Goal: Task Accomplishment & Management: Complete application form

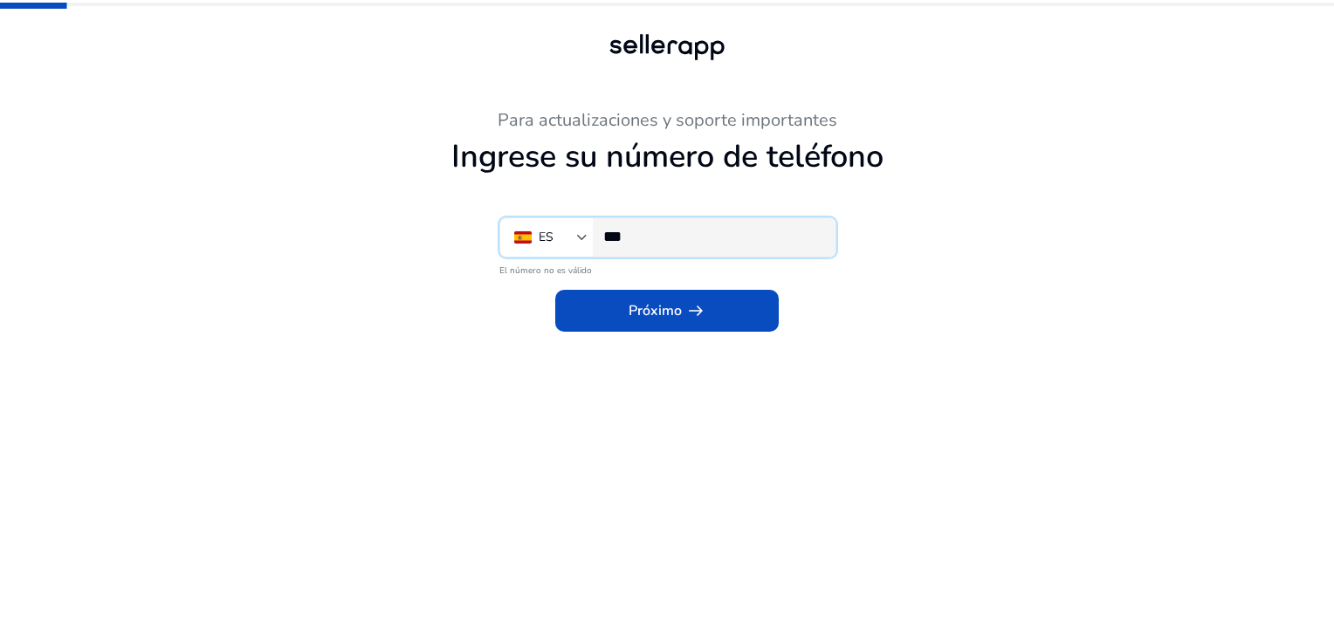
click at [659, 245] on input "***" at bounding box center [712, 236] width 218 height 19
click at [646, 229] on input "***" at bounding box center [712, 236] width 218 height 19
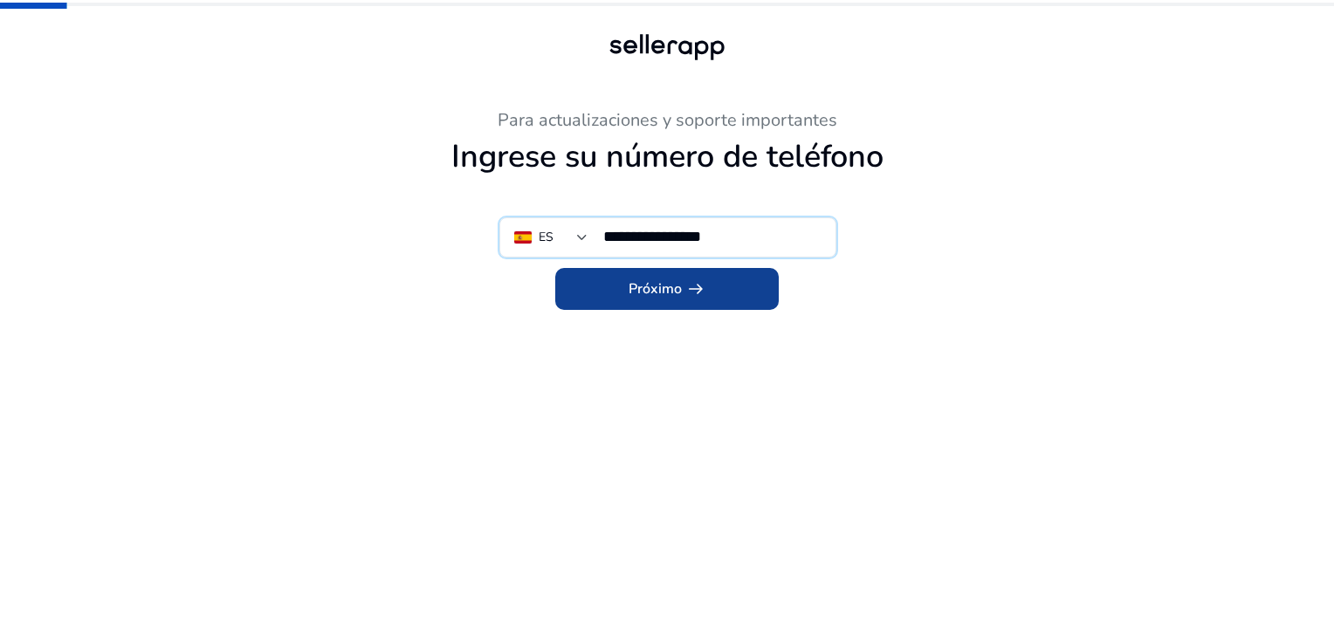
type input "**********"
click at [654, 296] on font "Próximo" at bounding box center [655, 288] width 53 height 21
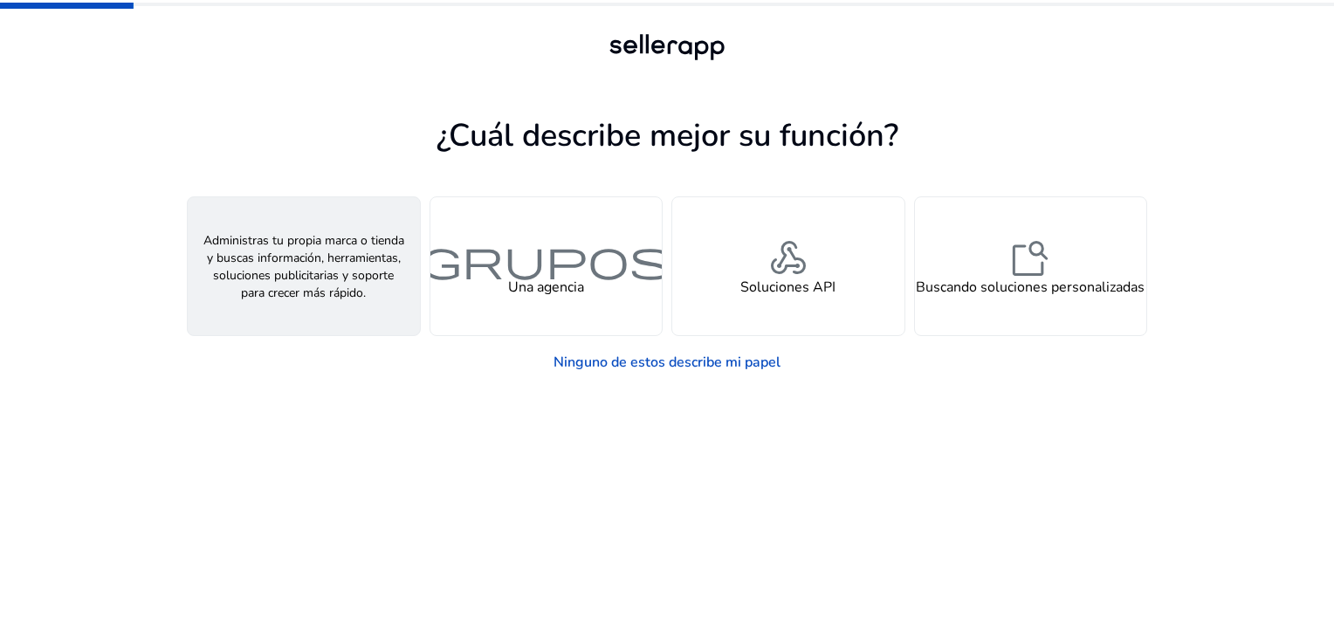
click at [283, 275] on span "persona" at bounding box center [304, 258] width 84 height 42
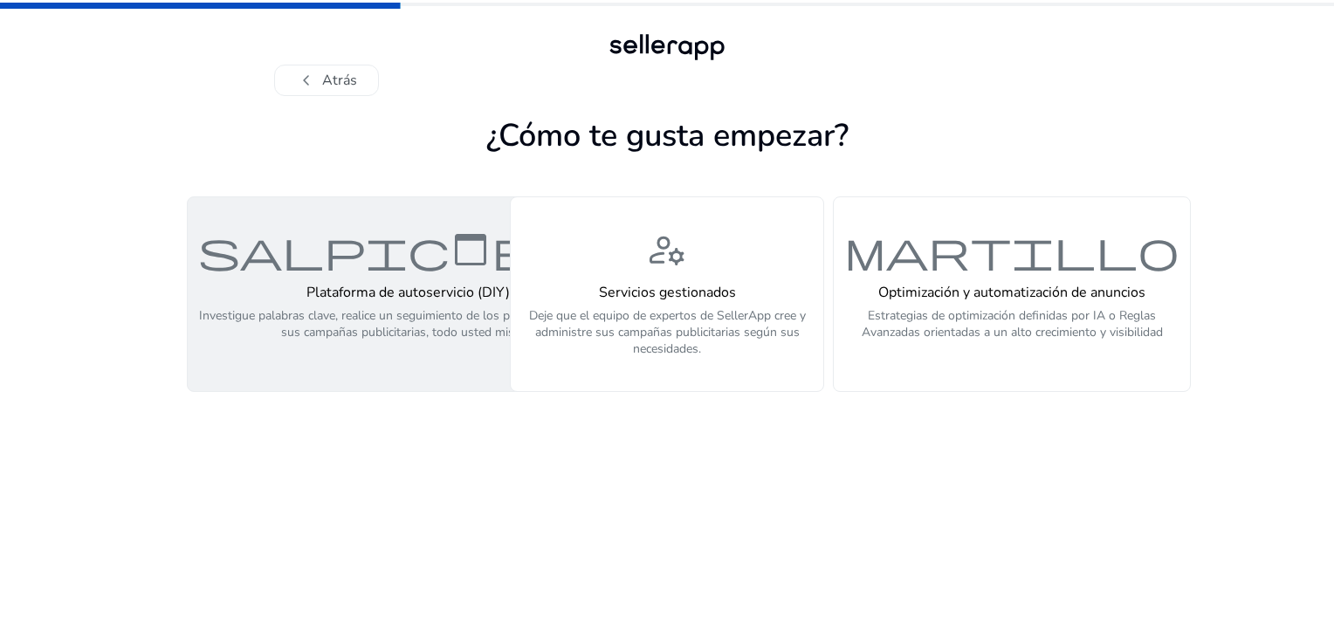
click at [371, 285] on h4 "Plataforma de autoservicio (DIY)" at bounding box center [407, 293] width 419 height 17
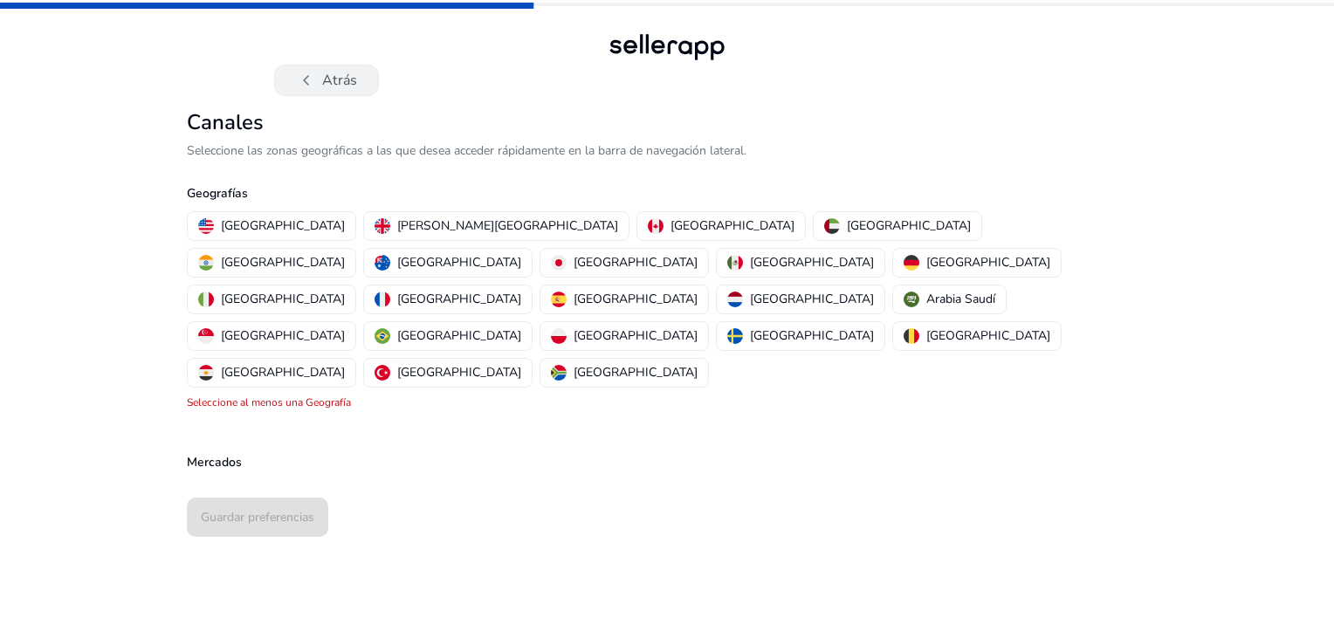
click at [333, 85] on font "Atrás" at bounding box center [339, 80] width 35 height 21
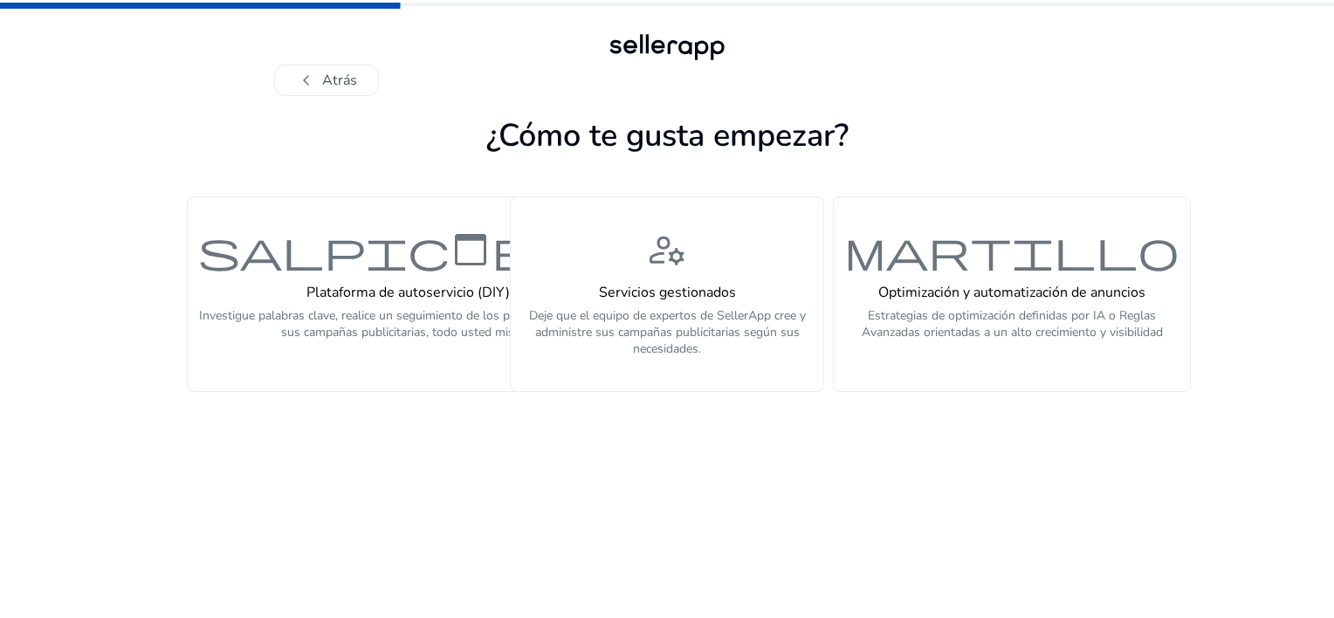
click at [333, 85] on font "Atrás" at bounding box center [339, 80] width 35 height 21
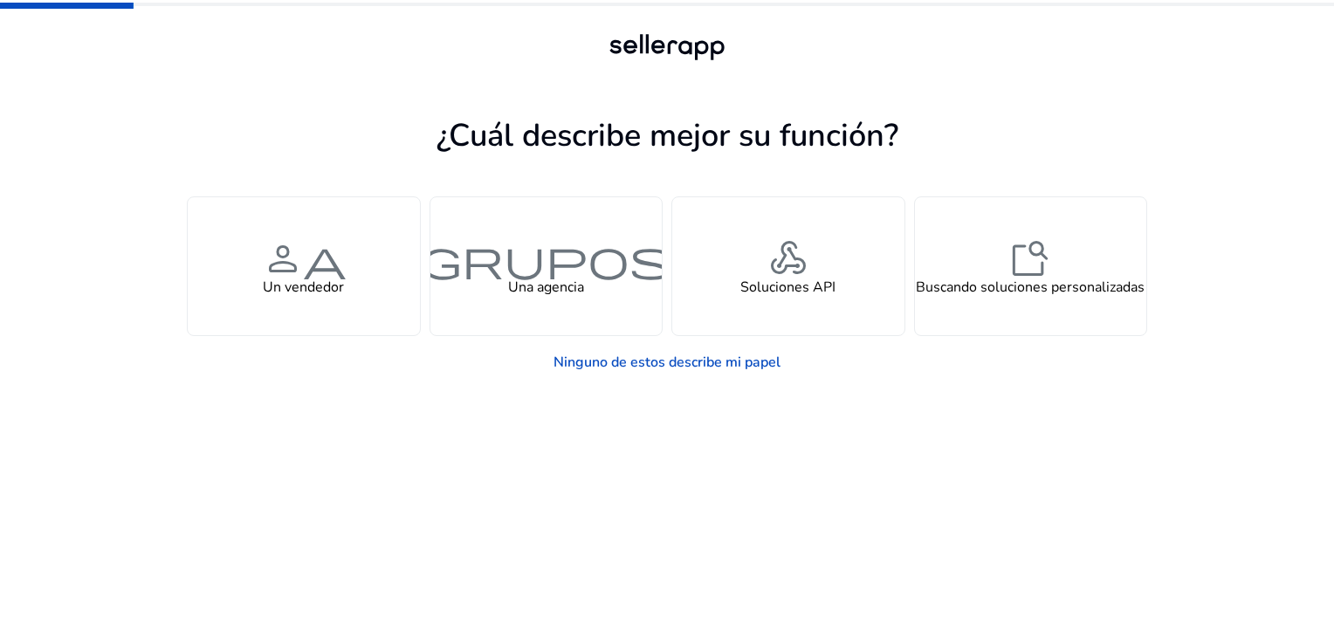
click at [333, 85] on div at bounding box center [667, 80] width 786 height 31
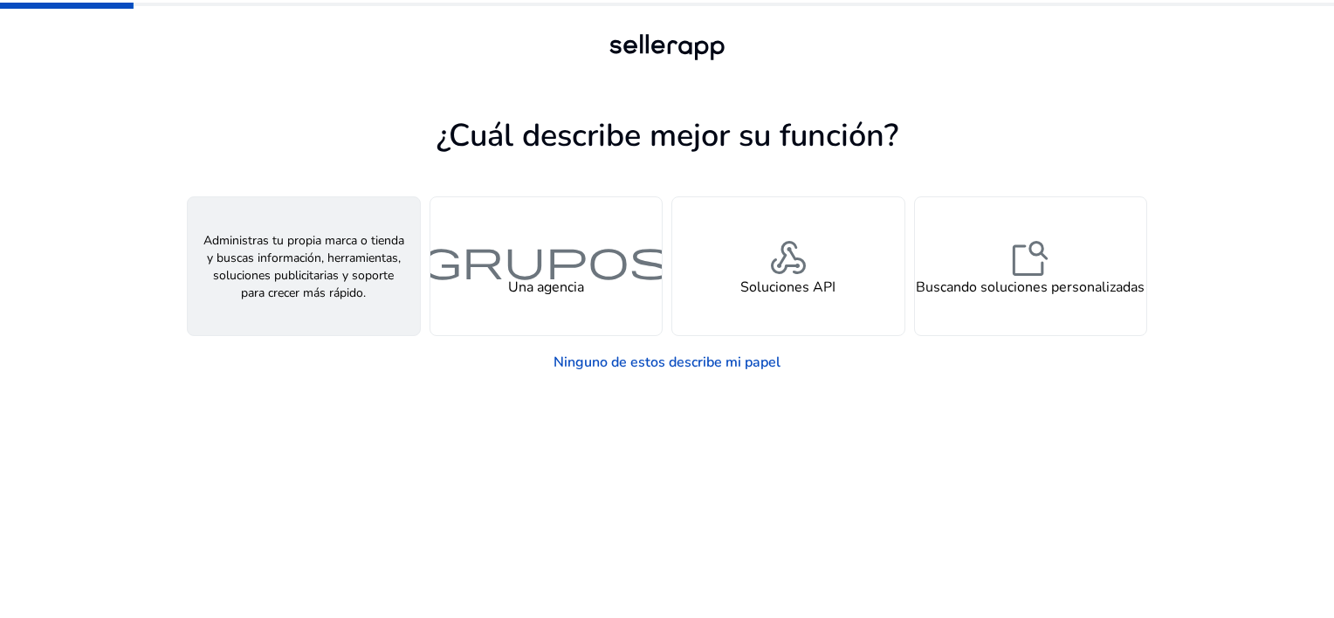
click at [310, 264] on span "persona" at bounding box center [304, 258] width 84 height 42
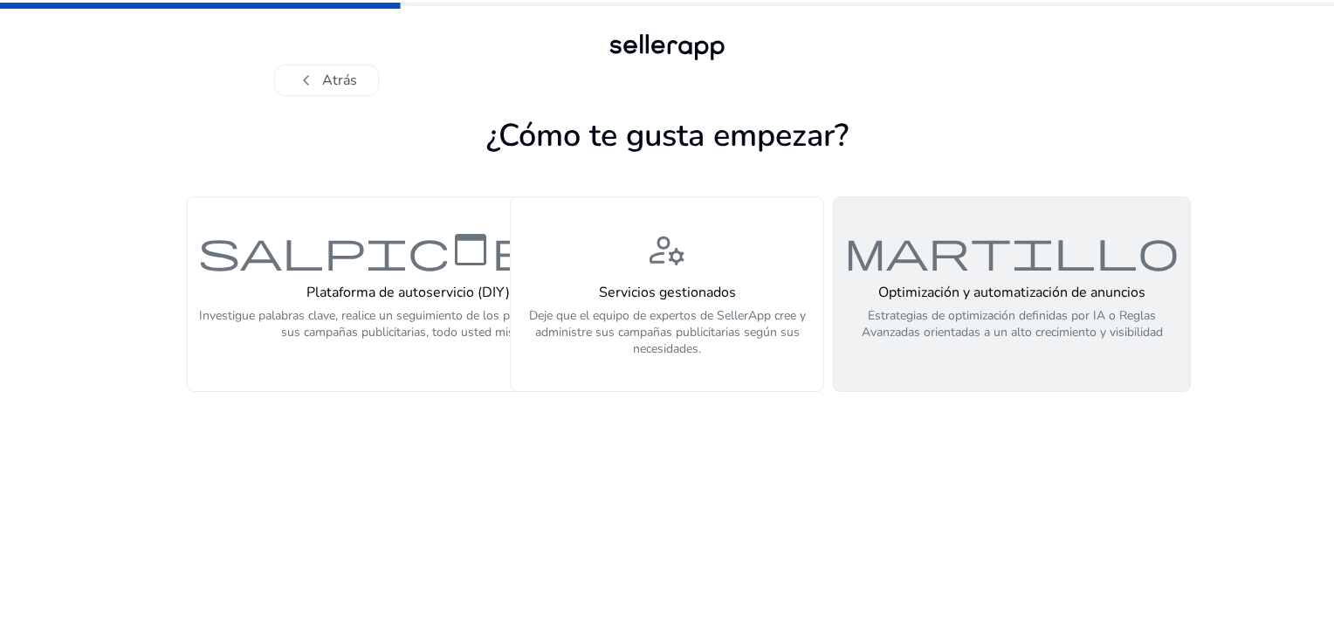
click at [1054, 290] on h4 "Optimización y automatización de anuncios" at bounding box center [1011, 293] width 335 height 17
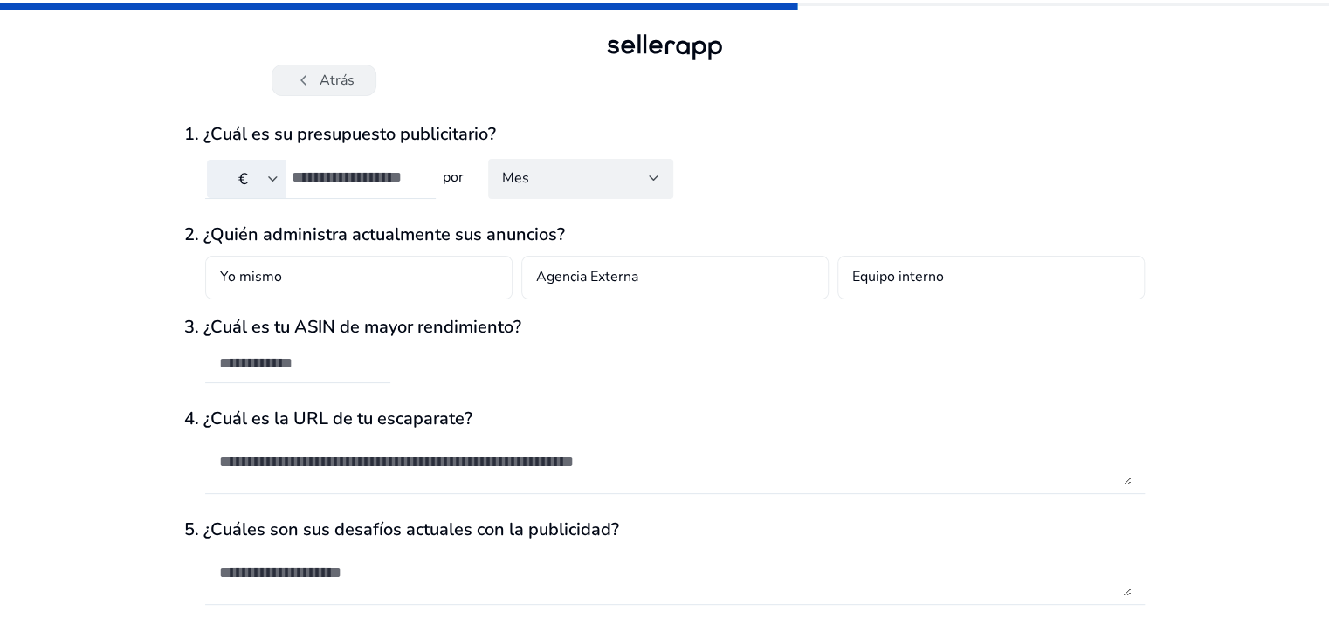
click at [335, 80] on font "Atrás" at bounding box center [336, 80] width 35 height 21
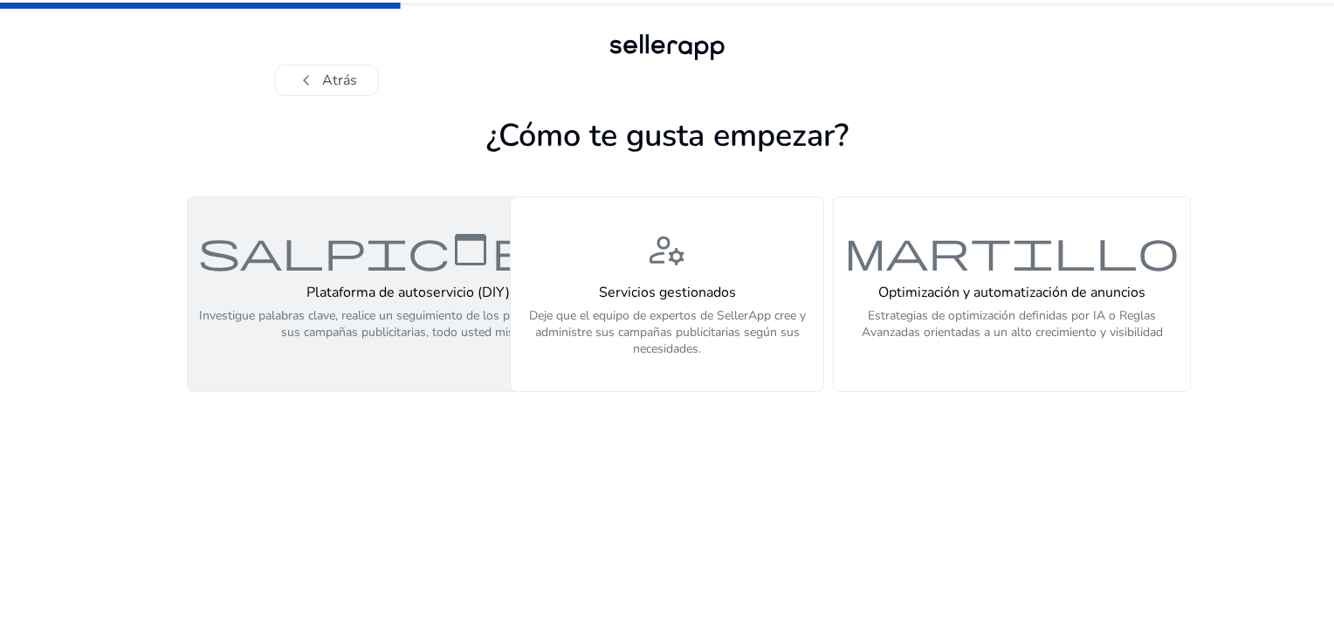
click at [414, 287] on h4 "Plataforma de autoservicio (DIY)" at bounding box center [407, 293] width 419 height 17
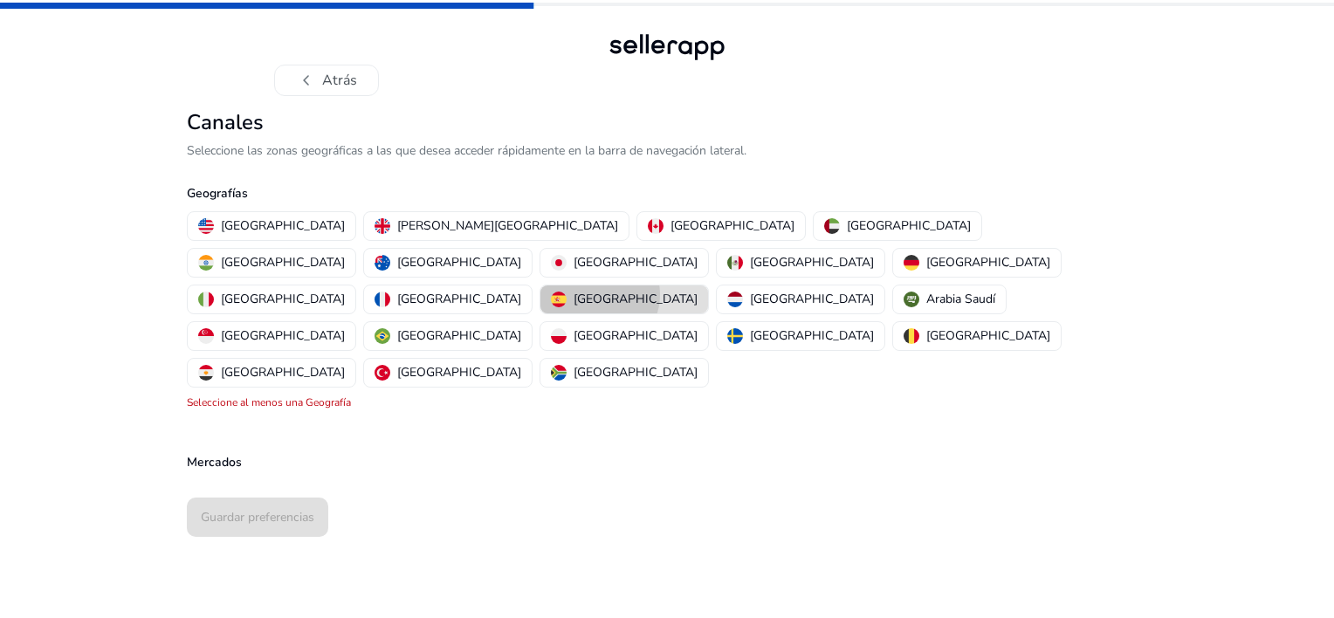
click at [574, 290] on p "[GEOGRAPHIC_DATA]" at bounding box center [636, 299] width 124 height 18
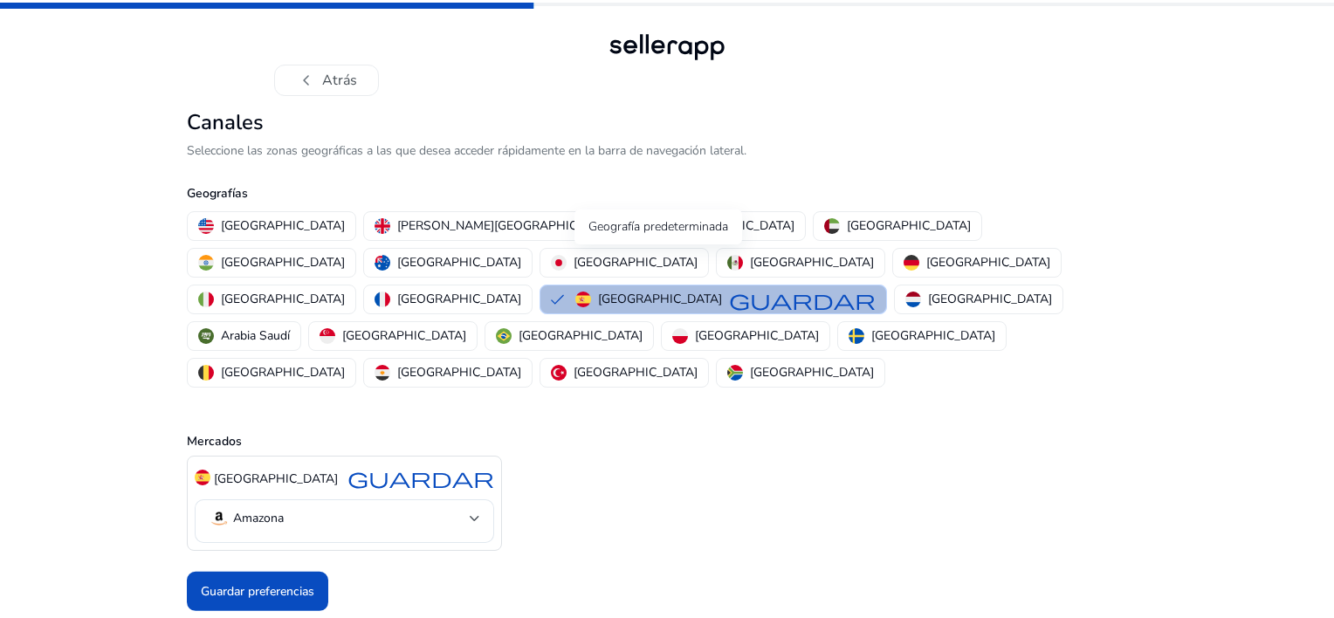
click at [729, 289] on span "guardar" at bounding box center [802, 299] width 147 height 21
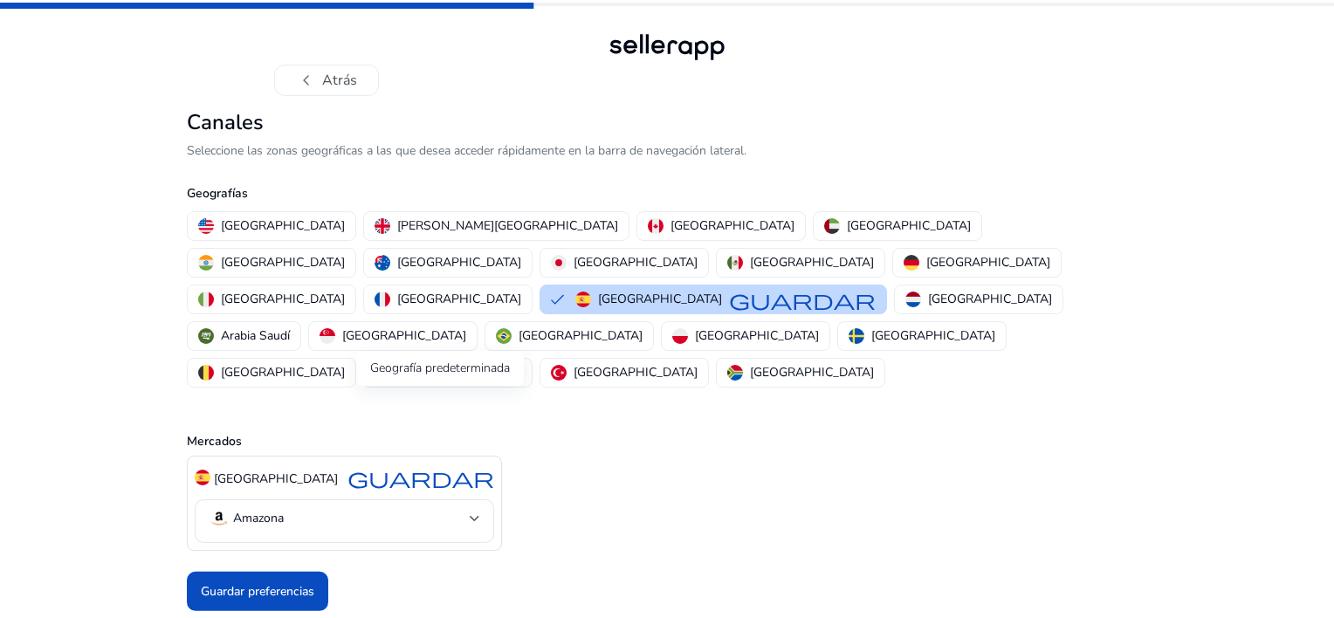
click at [462, 467] on span "guardar" at bounding box center [420, 477] width 147 height 21
click at [470, 515] on div at bounding box center [475, 518] width 10 height 7
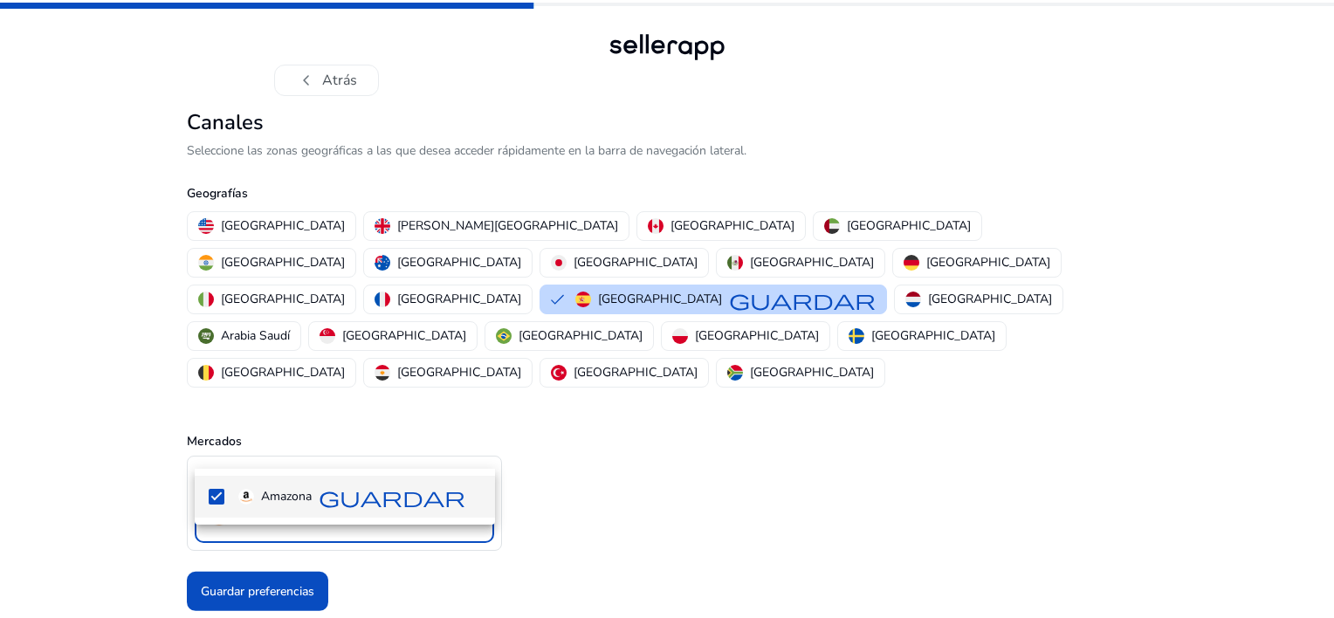
click at [470, 436] on div at bounding box center [667, 309] width 1334 height 618
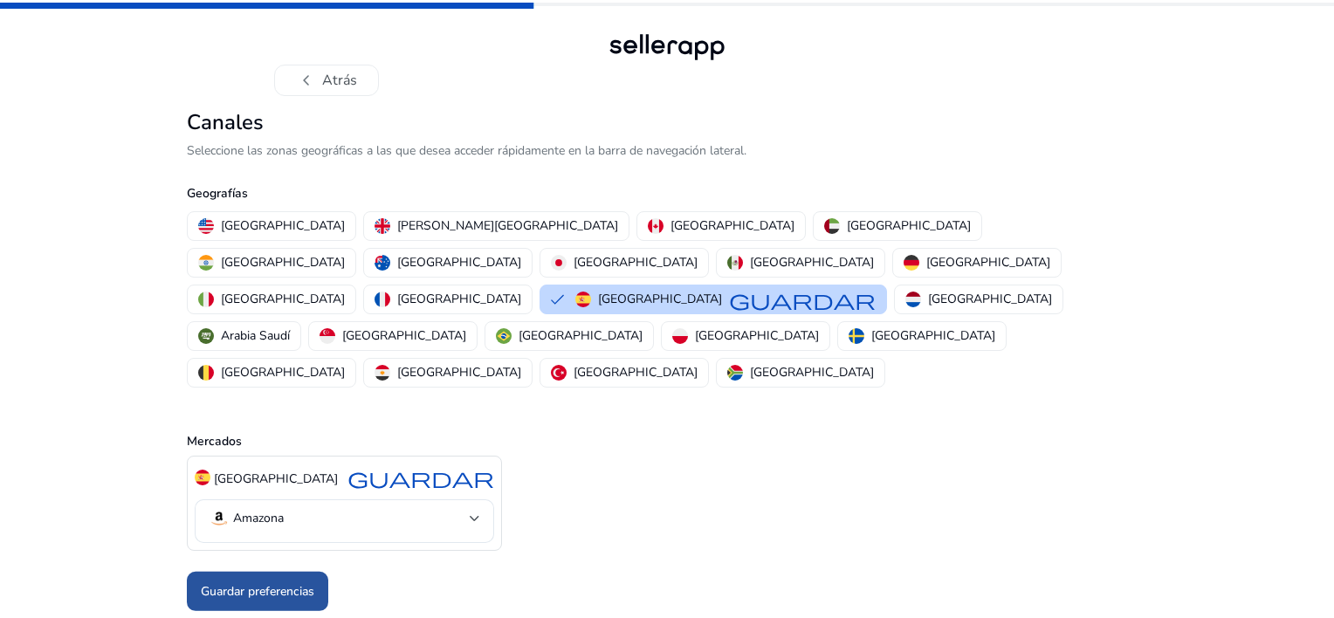
click at [263, 582] on font "Guardar preferencias" at bounding box center [257, 591] width 113 height 18
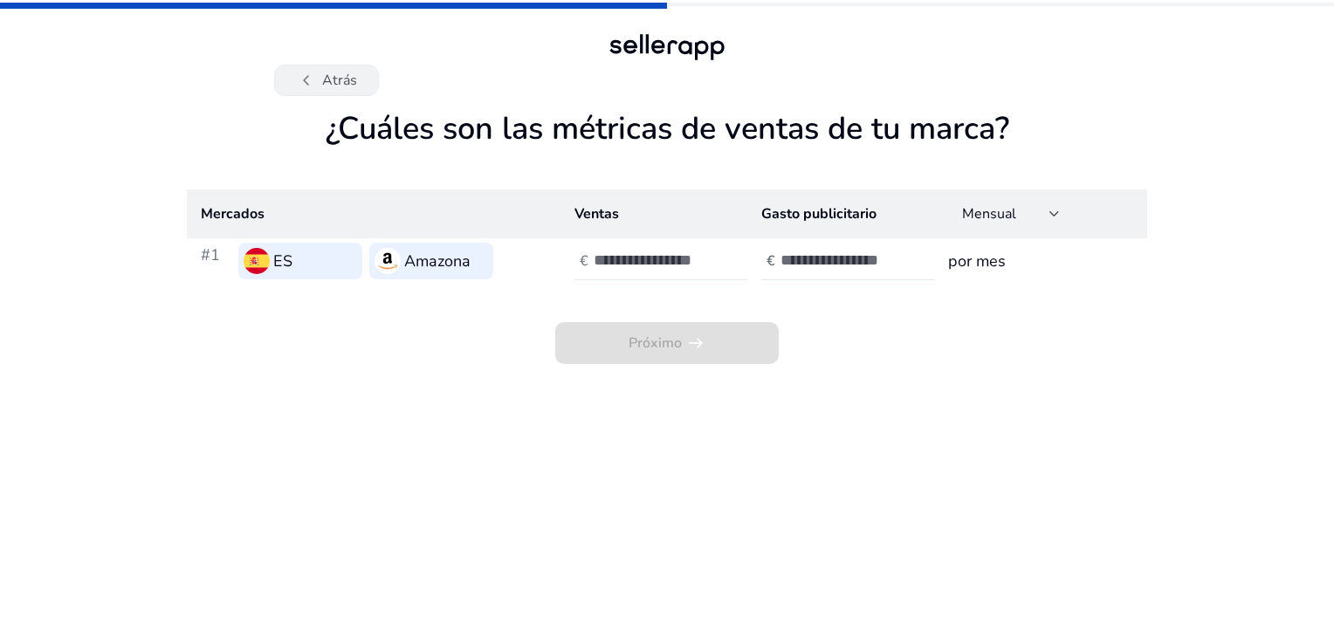
click at [316, 86] on span "chevron_left" at bounding box center [306, 80] width 21 height 21
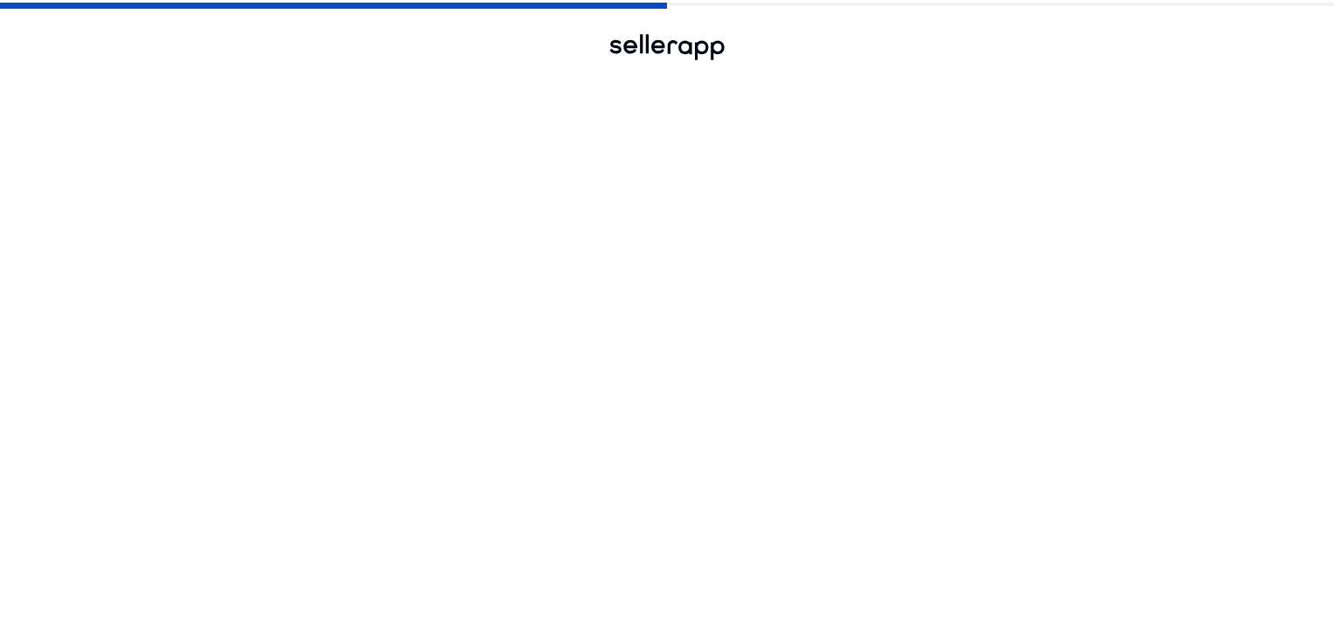
click at [316, 86] on span "chevron_left" at bounding box center [306, 80] width 21 height 21
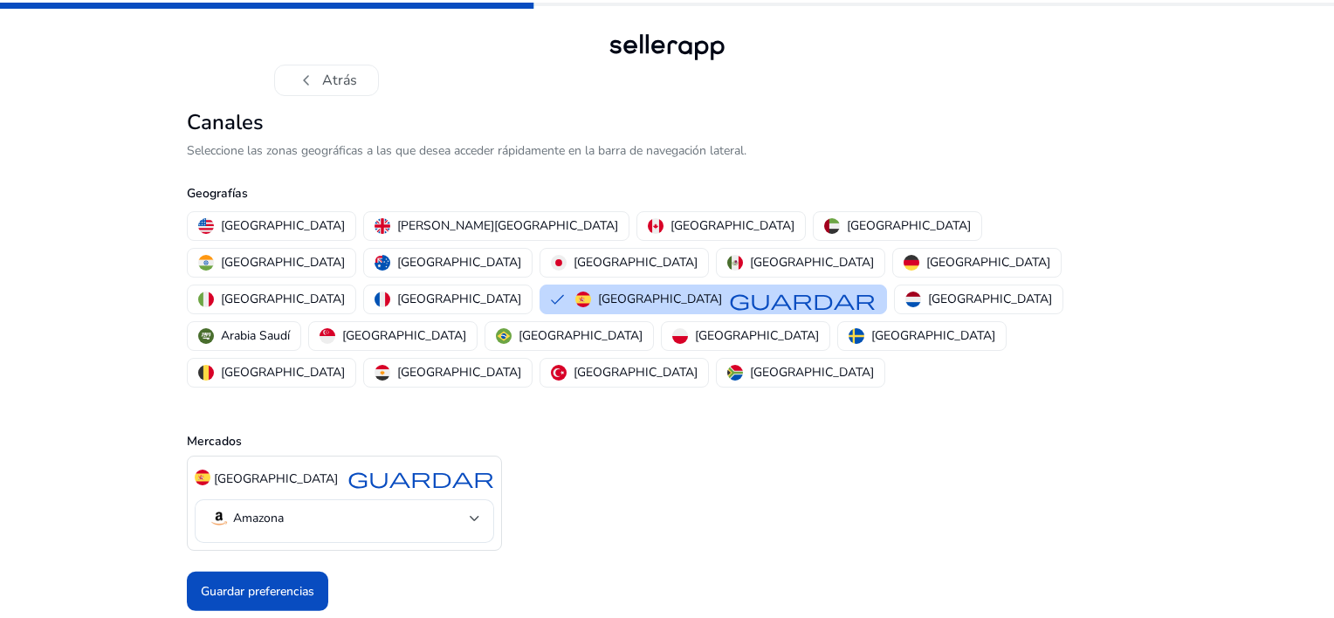
click at [316, 86] on span "chevron_left" at bounding box center [306, 80] width 21 height 21
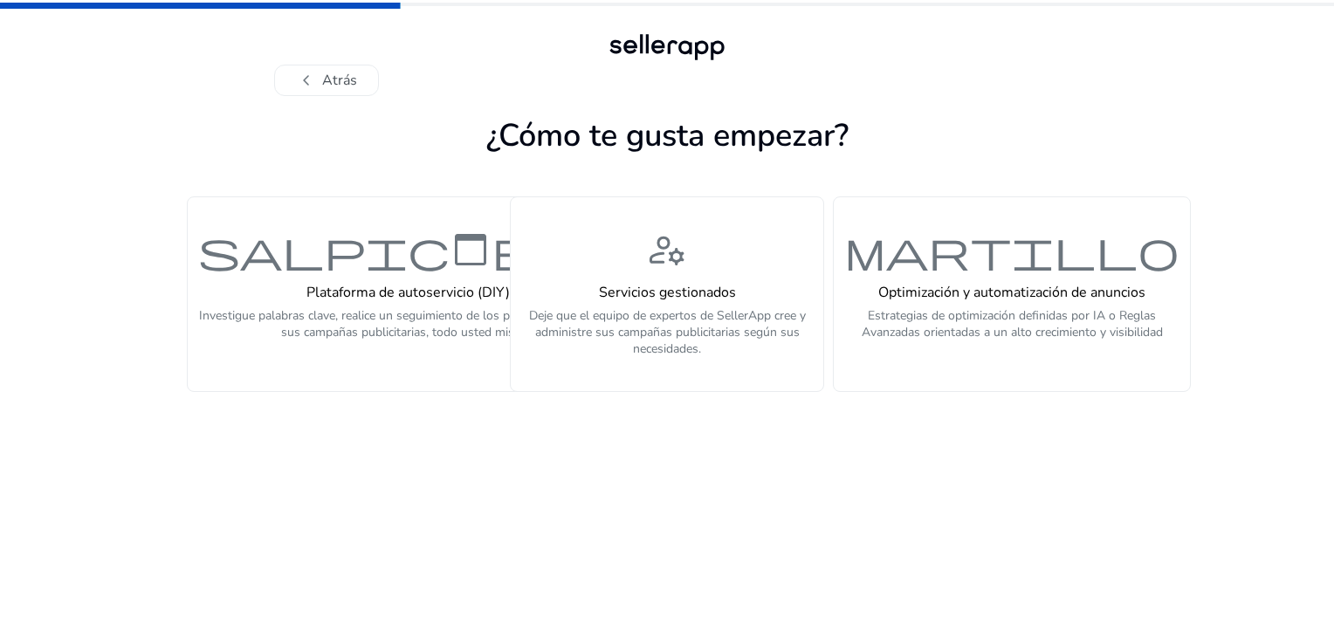
click at [316, 86] on span "chevron_left" at bounding box center [306, 80] width 21 height 21
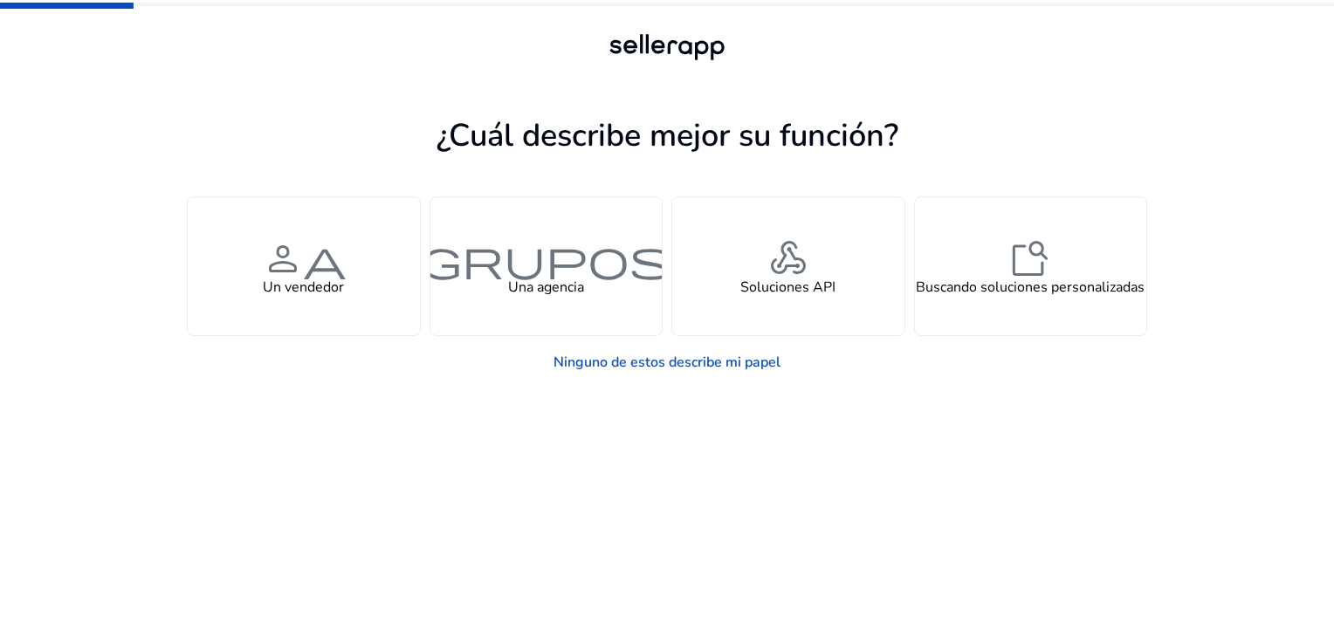
click at [316, 86] on div at bounding box center [667, 80] width 786 height 31
click at [670, 360] on link "Ninguno de estos describe mi papel" at bounding box center [666, 362] width 255 height 35
